Goal: Check status: Check status

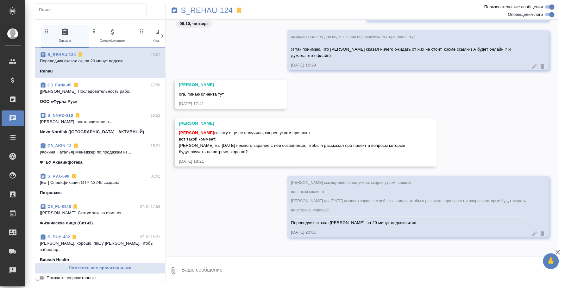
scroll to position [1441, 0]
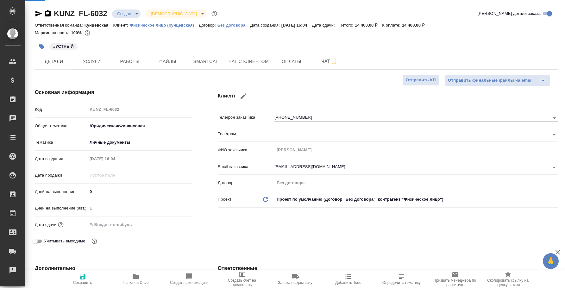
select select "RU"
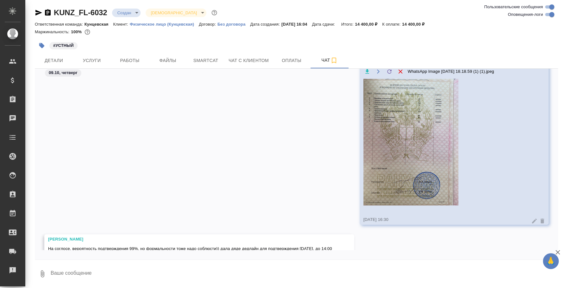
scroll to position [414, 0]
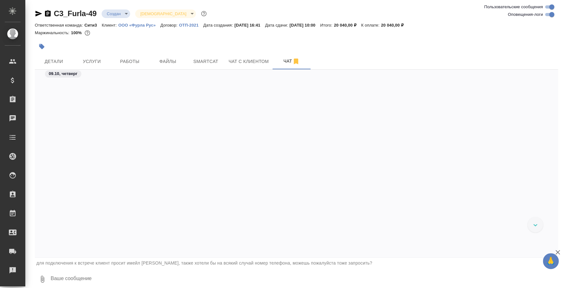
scroll to position [615, 0]
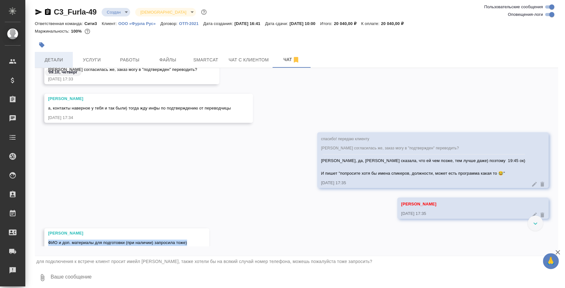
click at [63, 58] on span "Детали" at bounding box center [54, 60] width 30 height 8
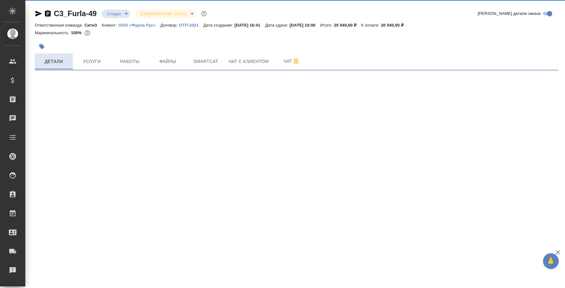
select select "RU"
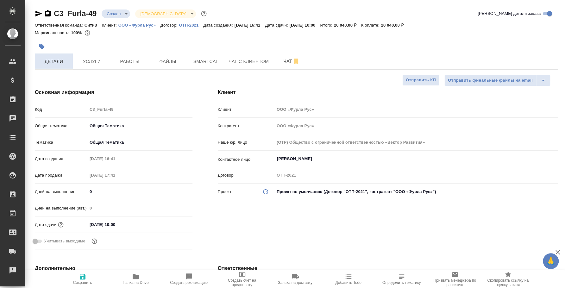
type textarea "x"
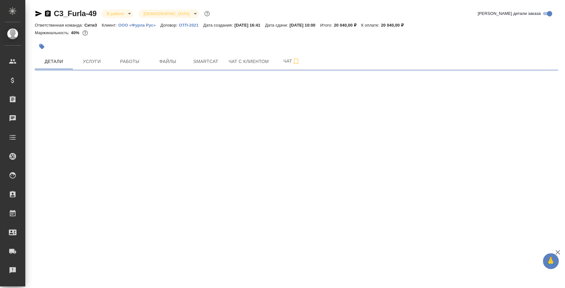
select select "RU"
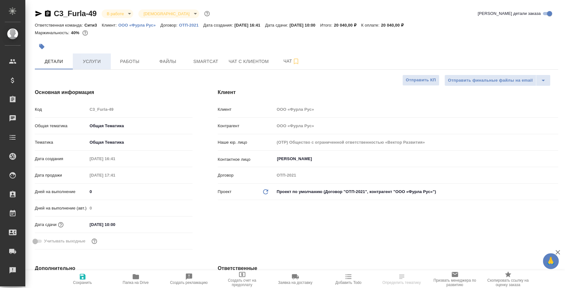
type textarea "x"
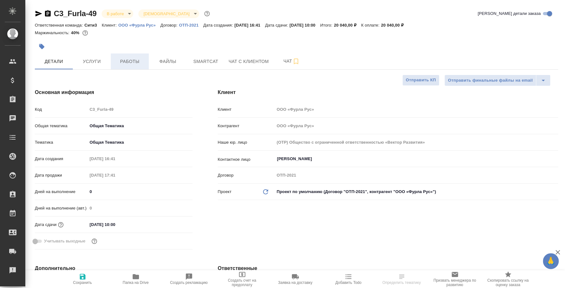
type textarea "x"
click at [136, 63] on span "Работы" at bounding box center [130, 62] width 30 height 8
